Goal: Task Accomplishment & Management: Manage account settings

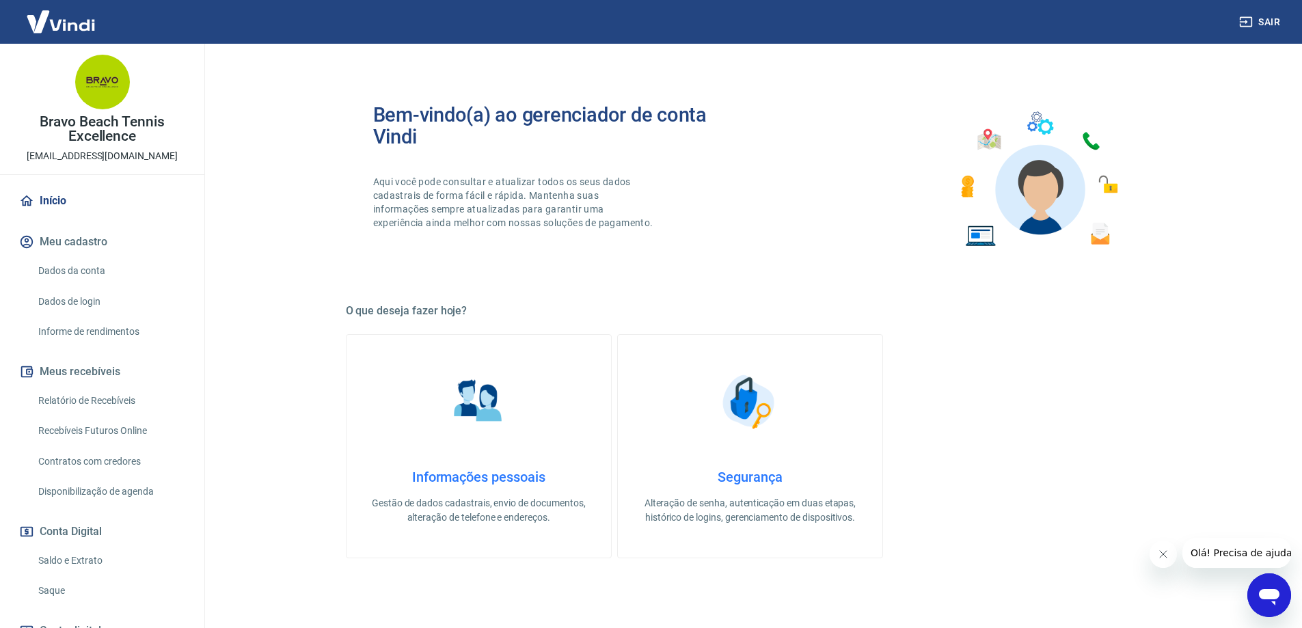
click at [134, 395] on link "Relatório de Recebíveis" at bounding box center [110, 401] width 155 height 28
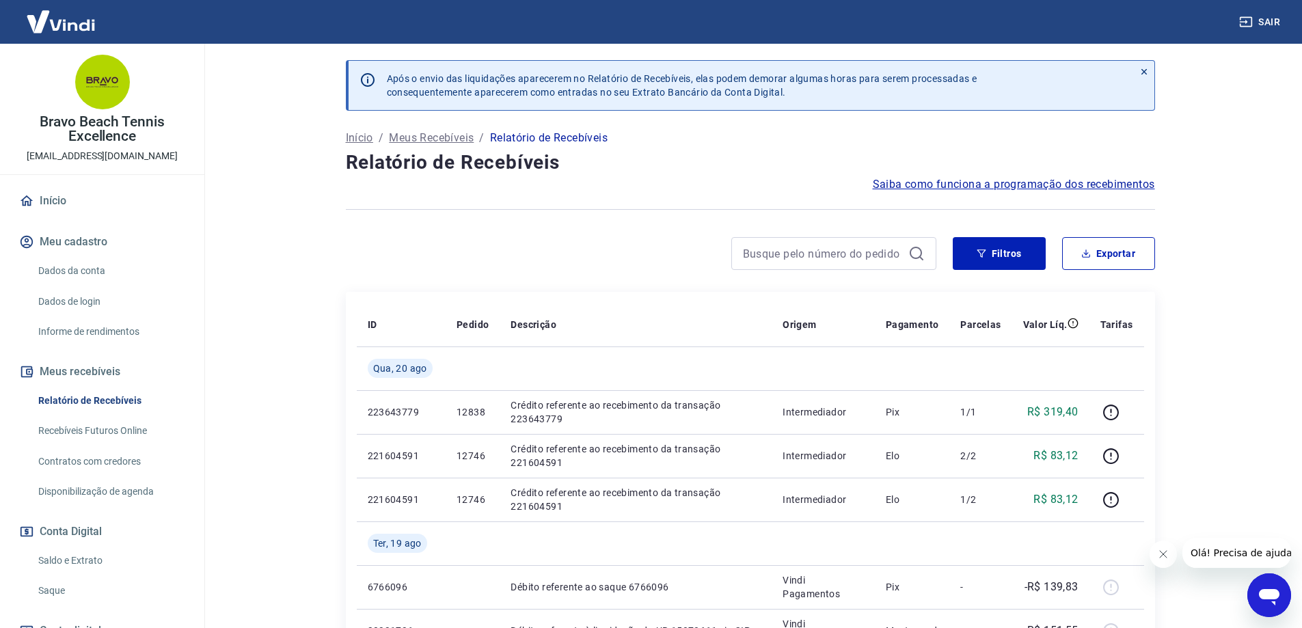
click at [133, 428] on link "Recebíveis Futuros Online" at bounding box center [110, 431] width 155 height 28
click at [95, 562] on link "Saldo e Extrato" at bounding box center [110, 561] width 155 height 28
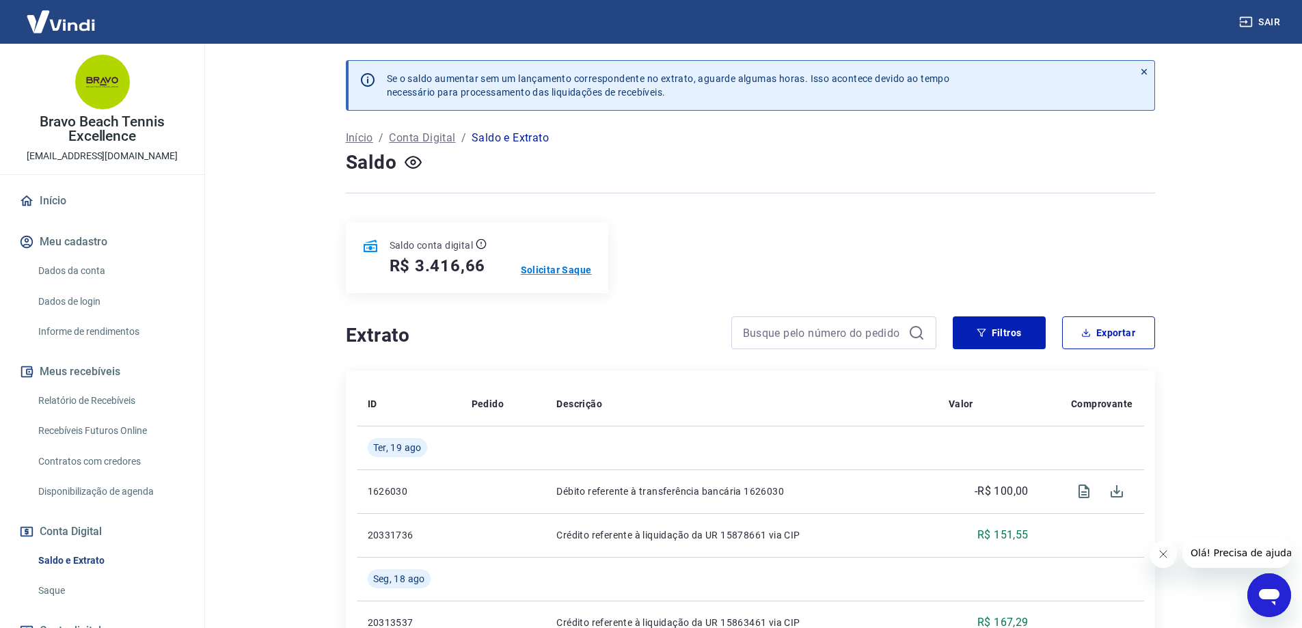
click at [571, 275] on p "Solicitar Saque" at bounding box center [556, 270] width 71 height 14
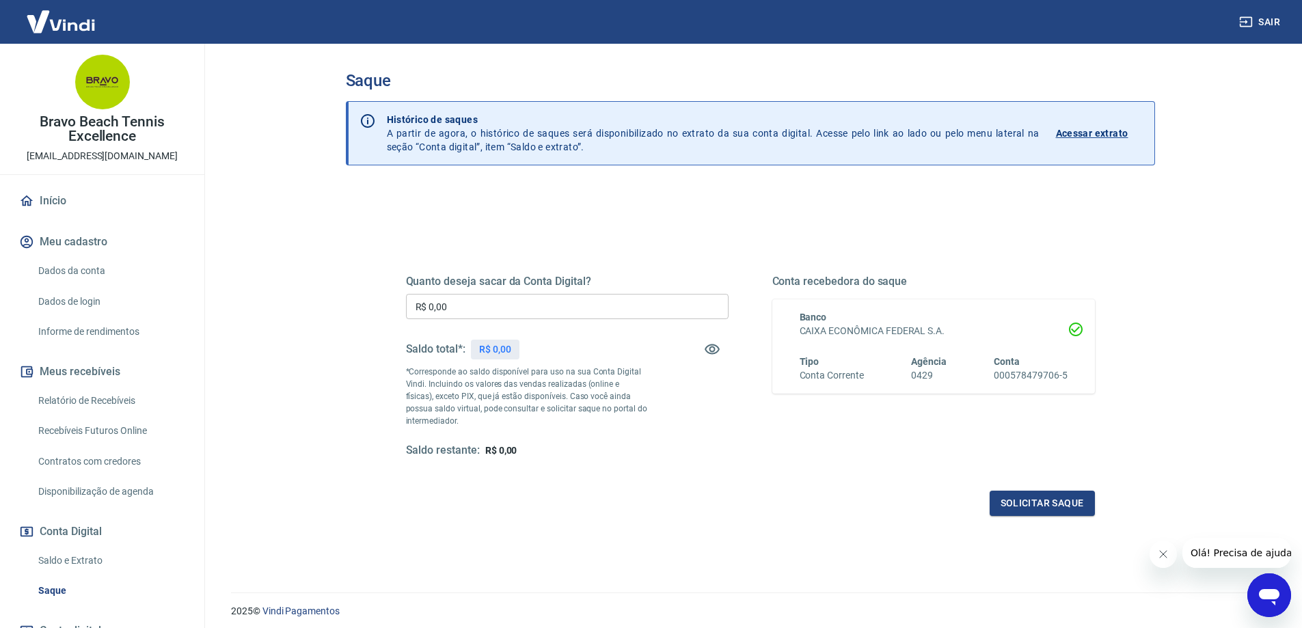
click at [562, 301] on input "R$ 0,00" at bounding box center [567, 306] width 323 height 25
type input "R$ 3.416,00"
click at [1013, 514] on button "Solicitar saque" at bounding box center [1041, 503] width 105 height 25
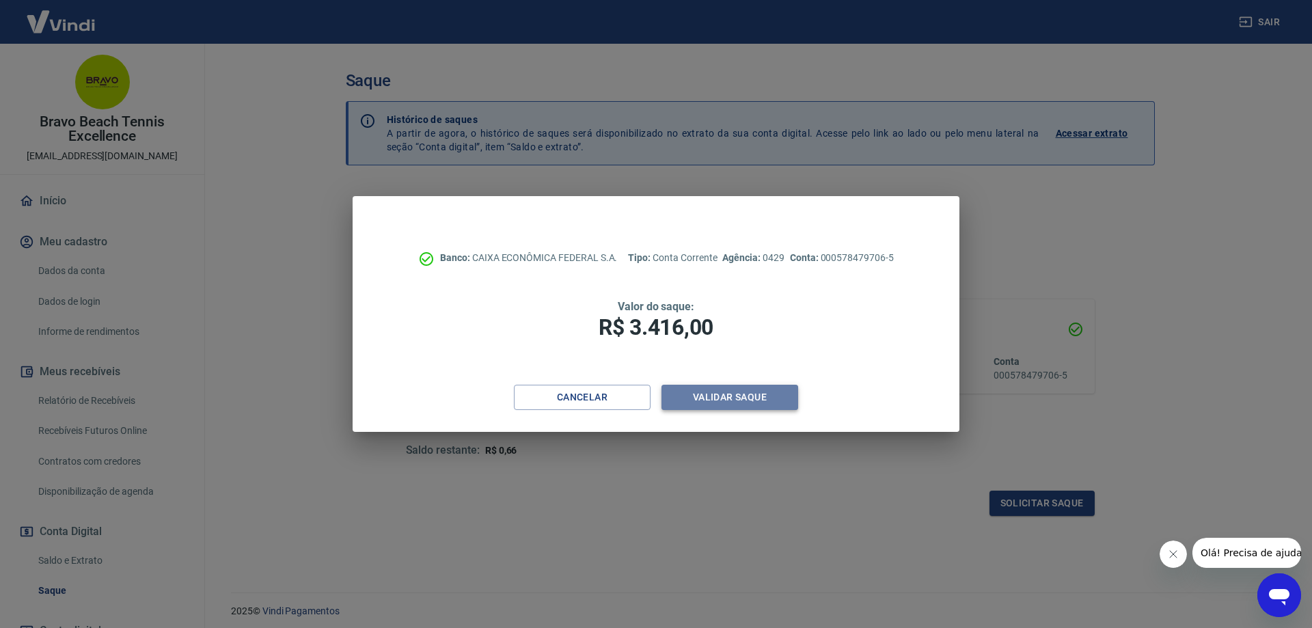
click at [734, 395] on button "Validar saque" at bounding box center [729, 397] width 137 height 25
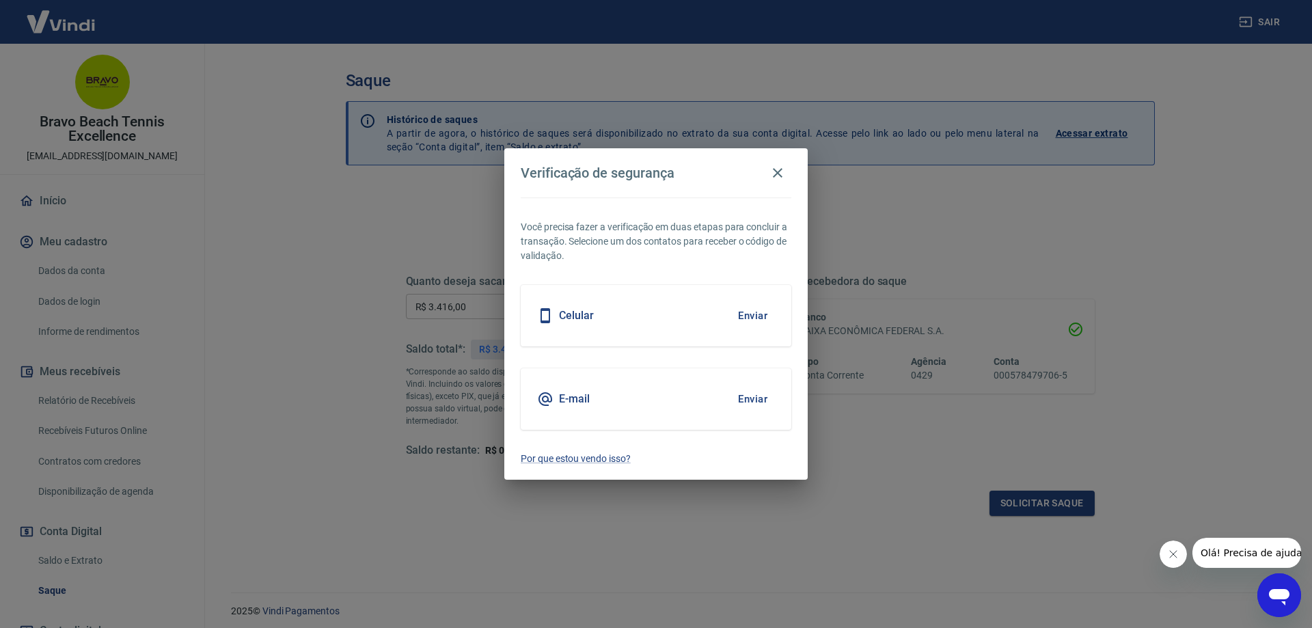
click at [747, 318] on button "Enviar" at bounding box center [752, 315] width 44 height 29
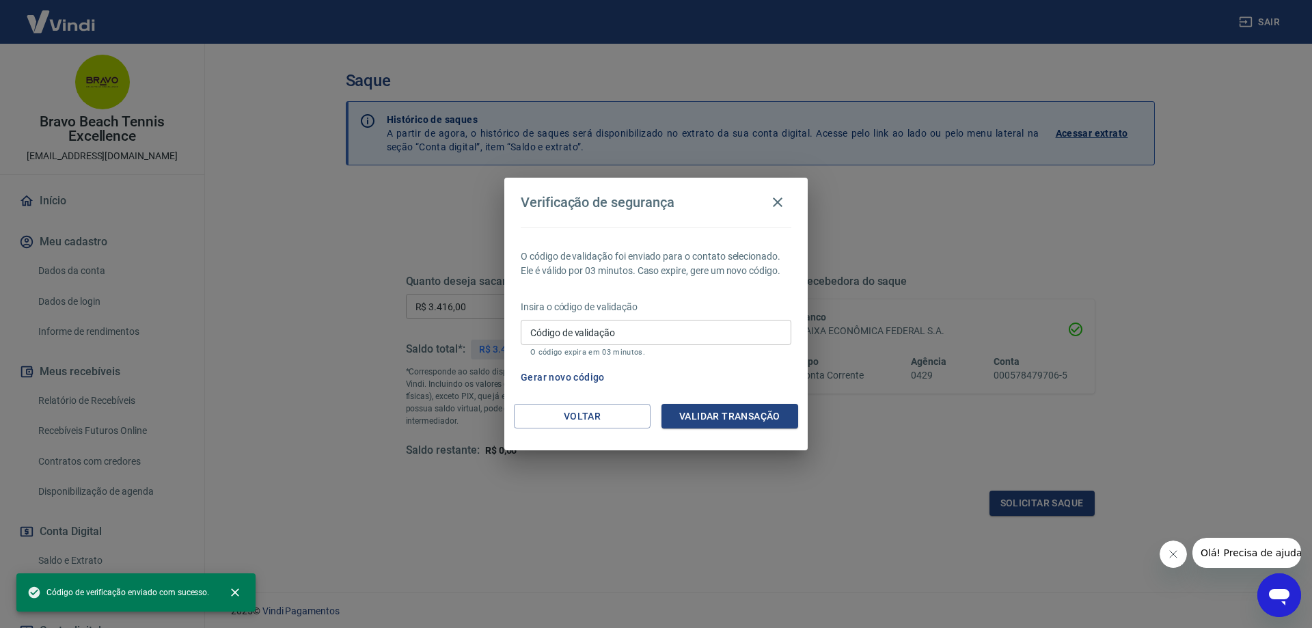
click at [743, 331] on input "Código de validação" at bounding box center [656, 332] width 271 height 25
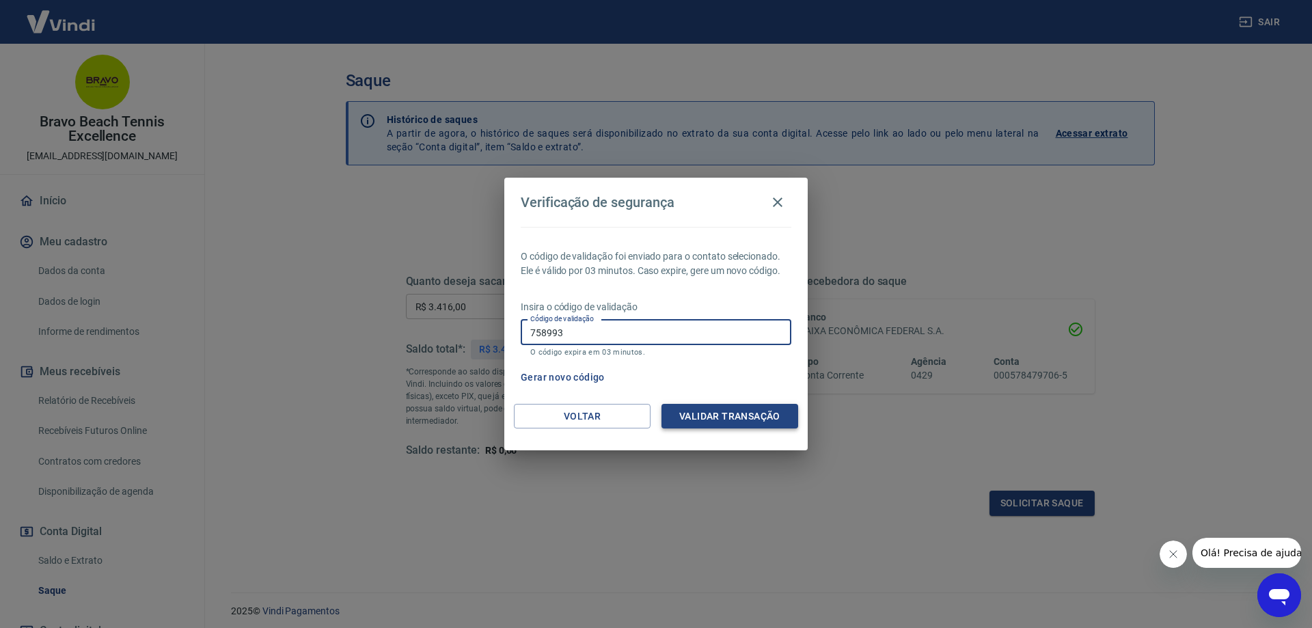
type input "758993"
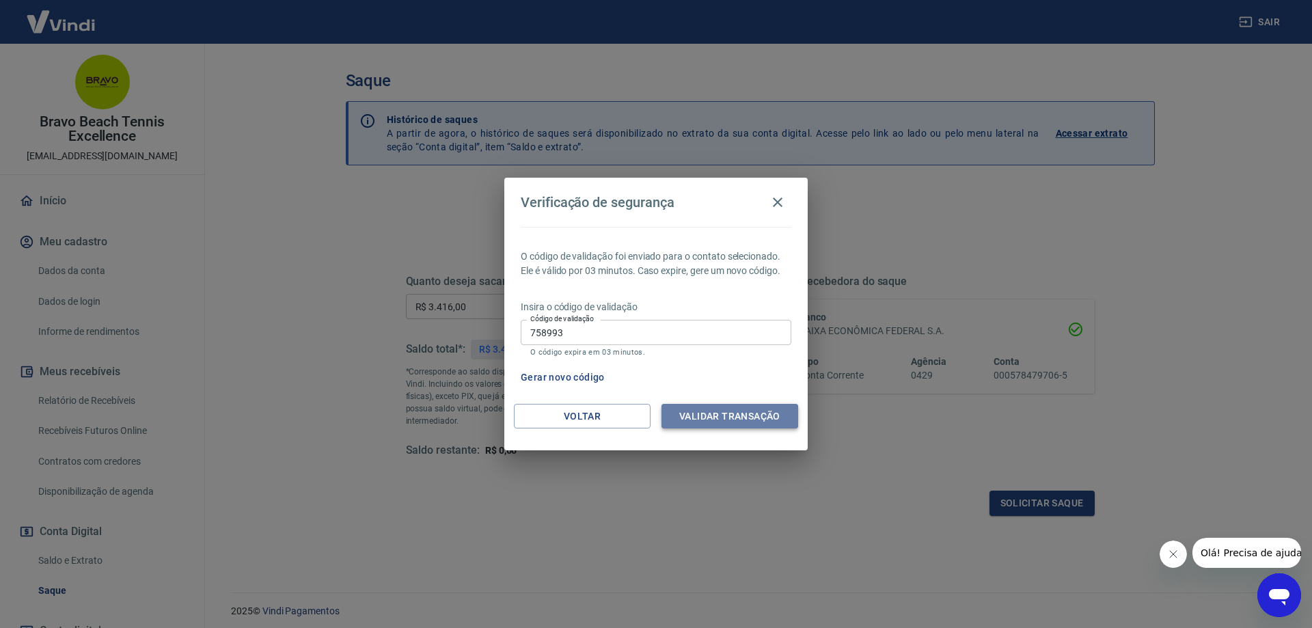
click at [733, 417] on button "Validar transação" at bounding box center [729, 416] width 137 height 25
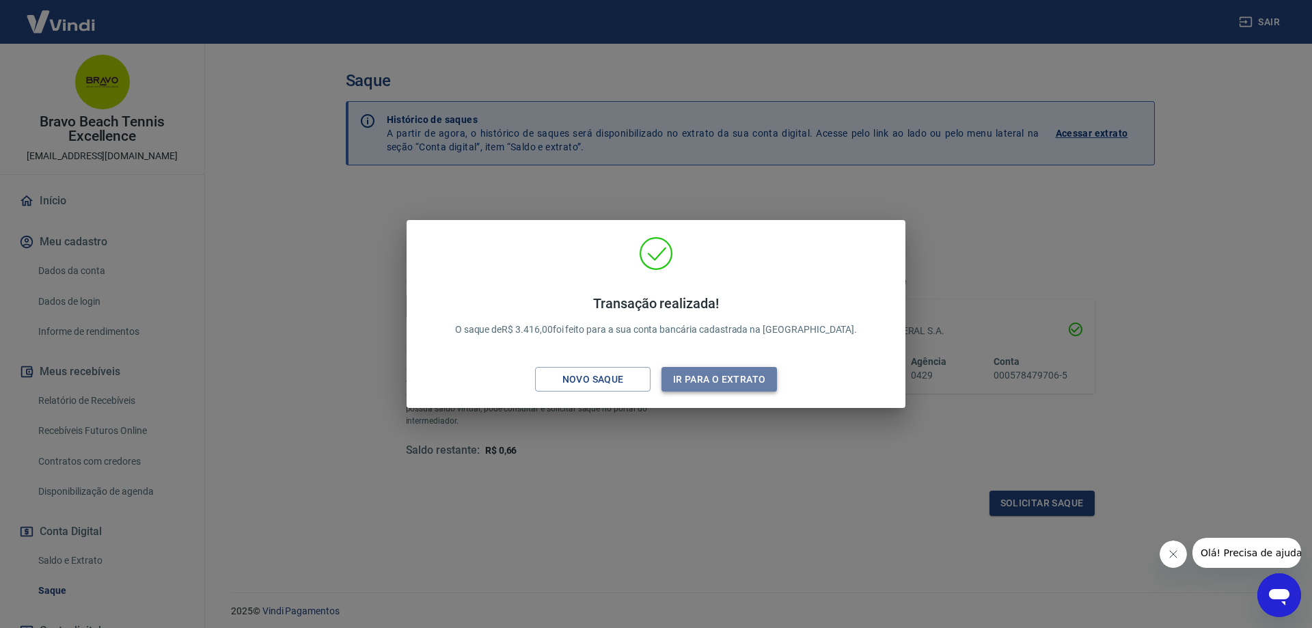
click at [707, 376] on button "Ir para o extrato" at bounding box center [718, 379] width 115 height 25
